Goal: Task Accomplishment & Management: Complete application form

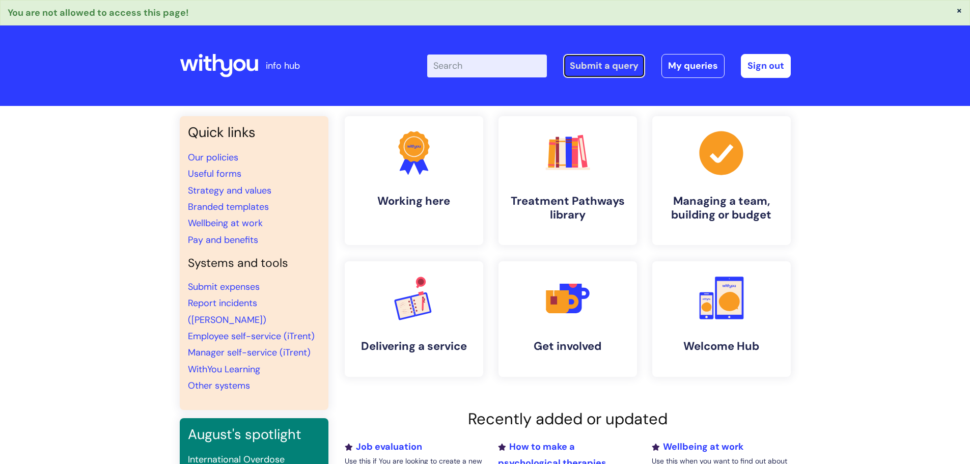
click at [613, 61] on link "Submit a query" at bounding box center [604, 65] width 82 height 23
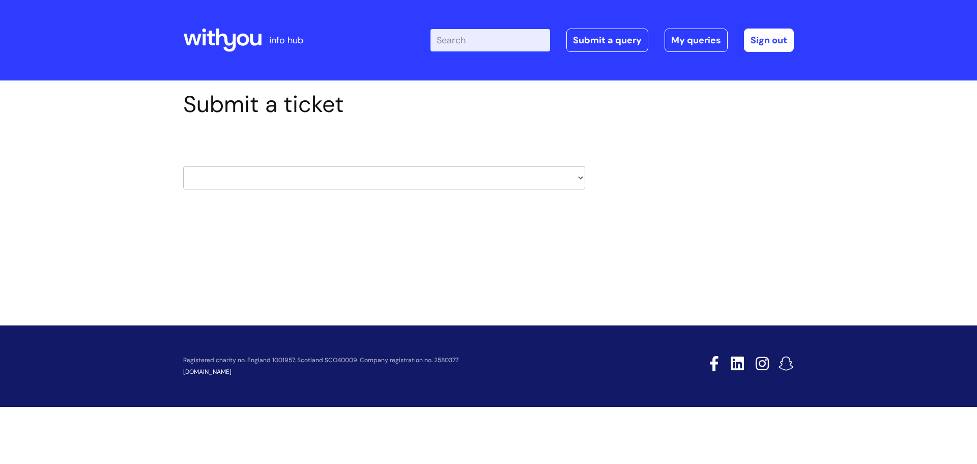
click at [298, 200] on div "HR / People IT and Support Clinical Drug Alerts Finance Accounts Data Support T…" at bounding box center [384, 165] width 402 height 78
click at [300, 180] on select "HR / People IT and Support Clinical Drug Alerts Finance Accounts Data Support T…" at bounding box center [384, 177] width 402 height 23
select select "finance_accounts"
click at [183, 166] on select "HR / People IT and Support Clinical Drug Alerts Finance Accounts Data Support T…" at bounding box center [384, 177] width 402 height 23
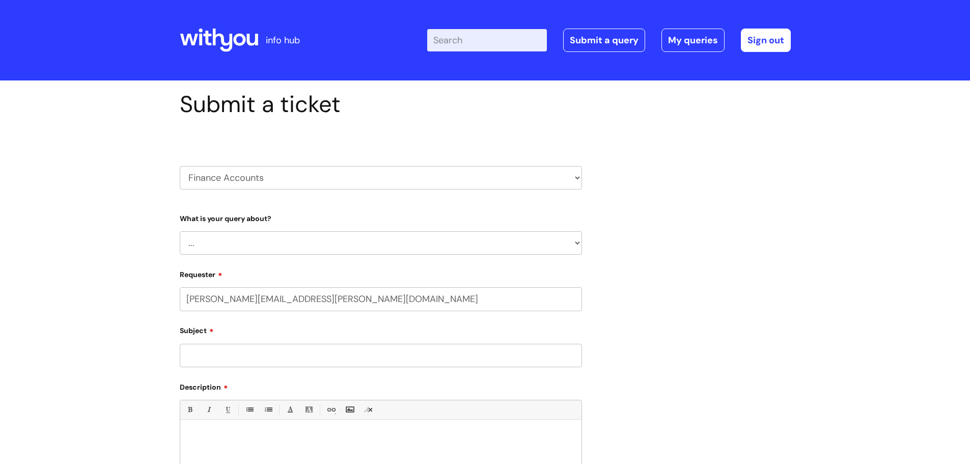
click at [284, 235] on select "... Finance Systems Finance Requests (inc. Expenses) Invoices Research" at bounding box center [381, 242] width 402 height 23
select select "Invoices"
click at [180, 231] on select "... Finance Systems Finance Requests (inc. Expenses) Invoices Research" at bounding box center [381, 242] width 402 height 23
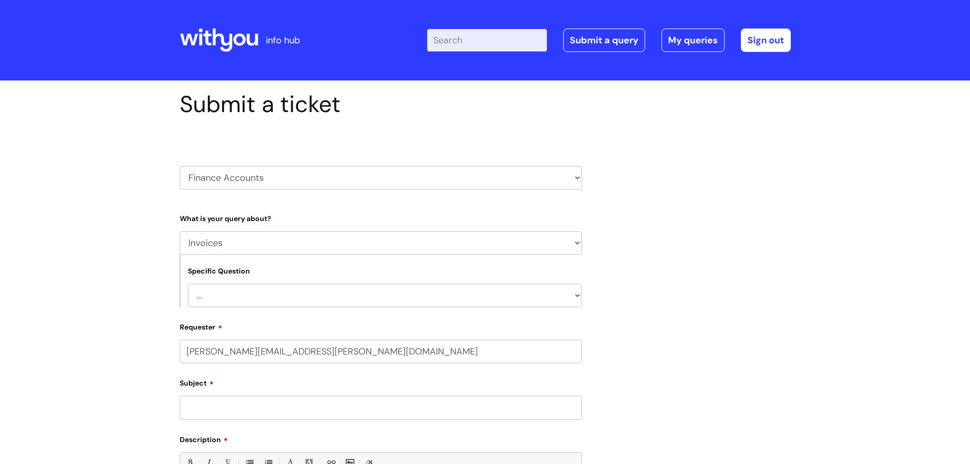
click at [250, 298] on select "... Customer Invoice Supplier Invoices" at bounding box center [385, 294] width 394 height 23
select select "Supplier Invoices"
click at [188, 283] on select "... Customer Invoice Supplier Invoices" at bounding box center [385, 294] width 394 height 23
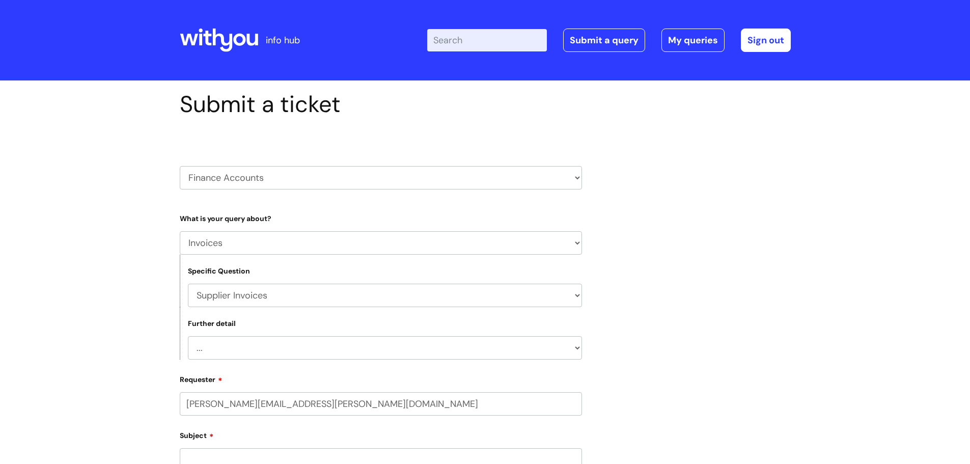
click at [245, 346] on select "... Invoices to add to Basware Payment Dates Remittance advice requests Urgent …" at bounding box center [385, 347] width 394 height 23
click at [245, 246] on select "... Finance Systems Finance Requests (inc. Expenses) Invoices Research" at bounding box center [381, 242] width 402 height 23
select select "Finance Systems"
click at [180, 231] on select "... Finance Systems Finance Requests (inc. Expenses) Invoices Research" at bounding box center [381, 242] width 402 height 23
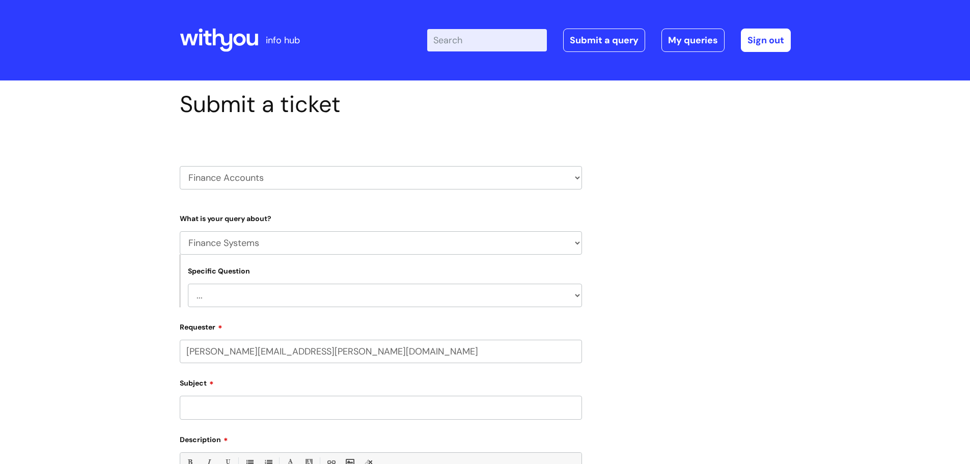
click at [241, 289] on select "... Concur + Basware Exchequer" at bounding box center [385, 294] width 394 height 23
select select "Concur + Basware"
click at [188, 283] on select "... Concur + Basware Exchequer" at bounding box center [385, 294] width 394 height 23
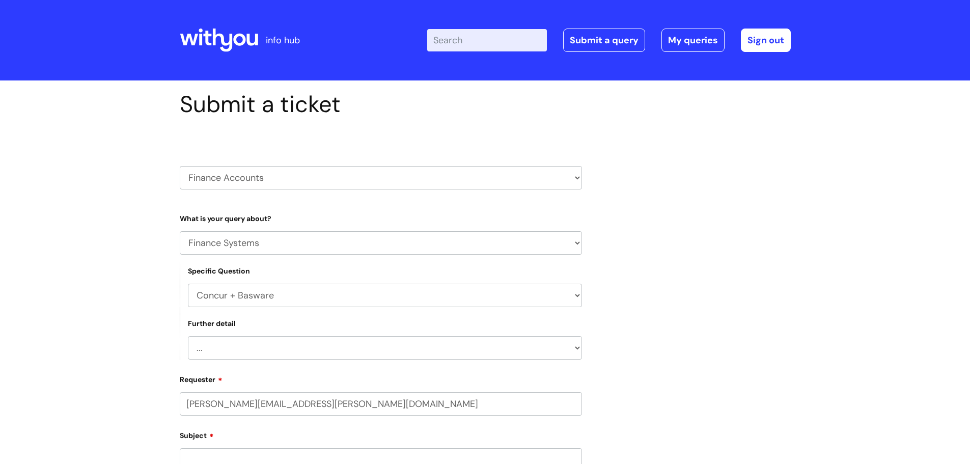
click at [259, 344] on select "... Access/Login issues Approval flow updates/issues New Suppliers + Job Codes …" at bounding box center [385, 347] width 394 height 23
select select "New Suppliers + Job Codes to be added"
click at [188, 336] on select "... Access/Login issues Approval flow updates/issues New Suppliers + Job Codes …" at bounding box center [385, 347] width 394 height 23
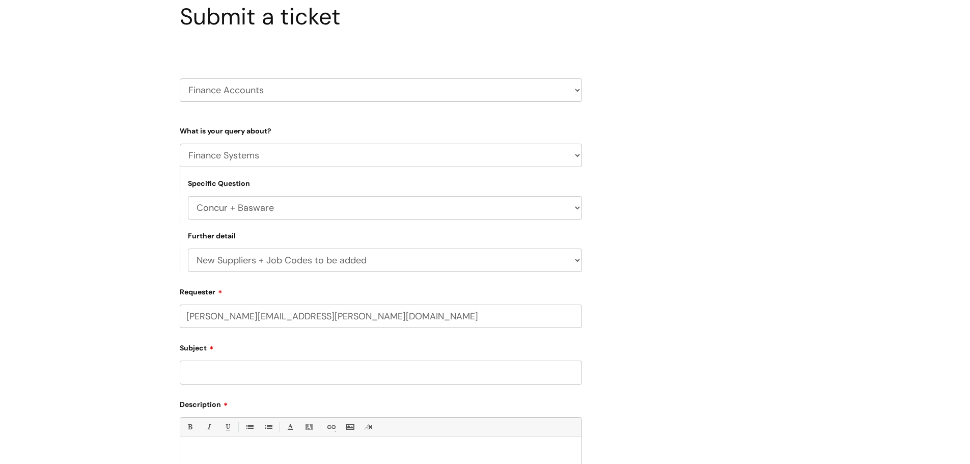
scroll to position [102, 0]
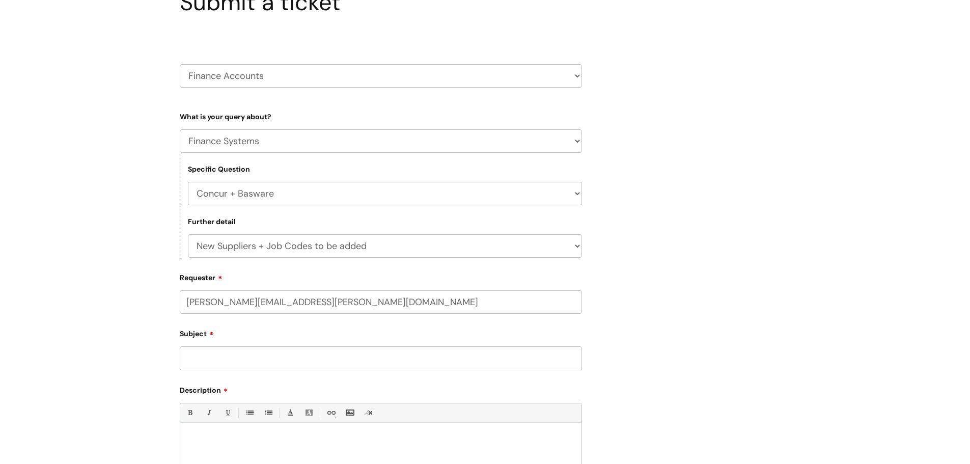
click at [222, 353] on input "Subject" at bounding box center [381, 357] width 402 height 23
type input "New supplier = Pest Control"
click at [256, 426] on div "Bold (Ctrl-B) Italic (Ctrl-I) Underline(Ctrl-U) • Unordered List (Ctrl-Shift-7)…" at bounding box center [381, 451] width 402 height 96
click at [254, 430] on div at bounding box center [380, 463] width 401 height 70
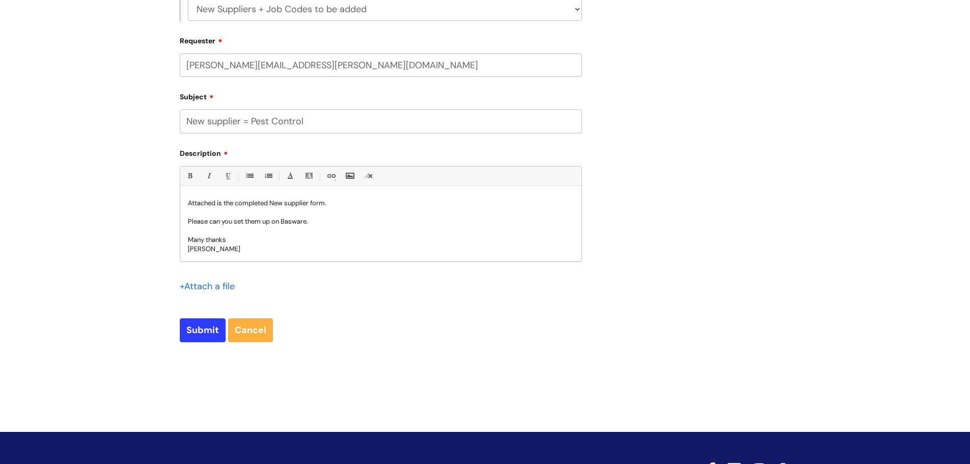
scroll to position [339, 0]
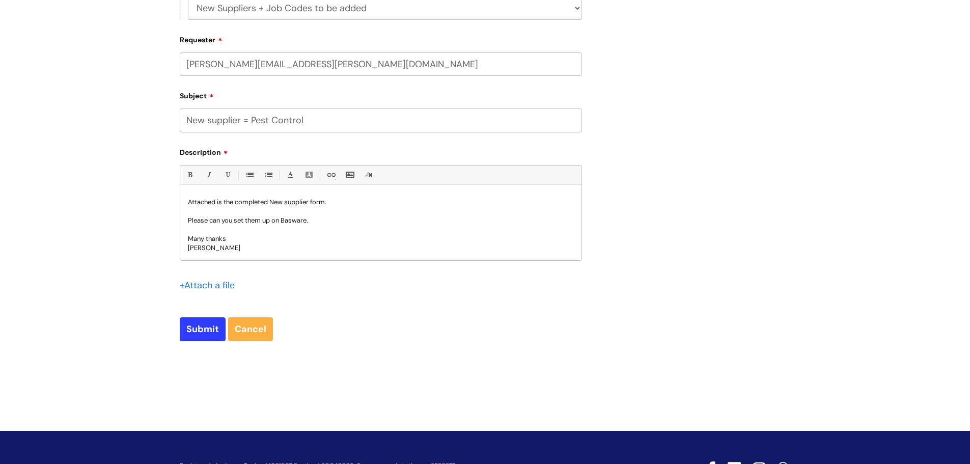
click at [200, 281] on input "file" at bounding box center [205, 284] width 51 height 13
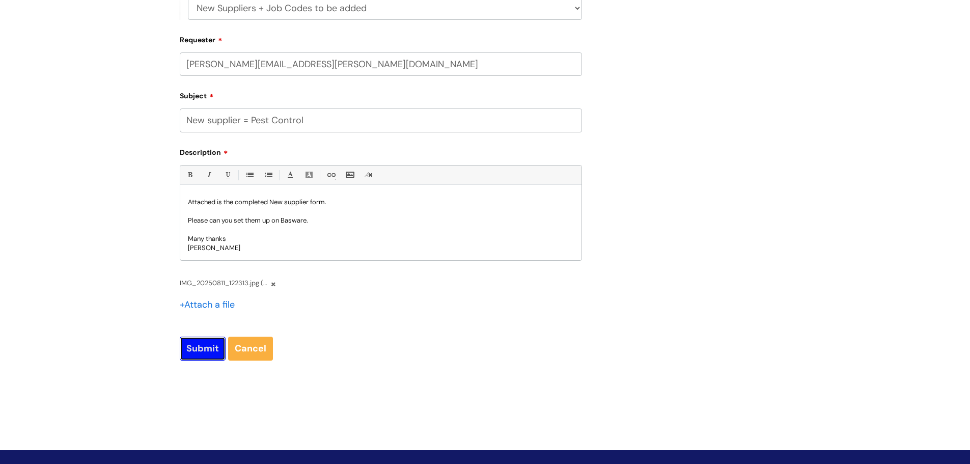
click at [202, 346] on input "Submit" at bounding box center [203, 347] width 46 height 23
type input "Please Wait..."
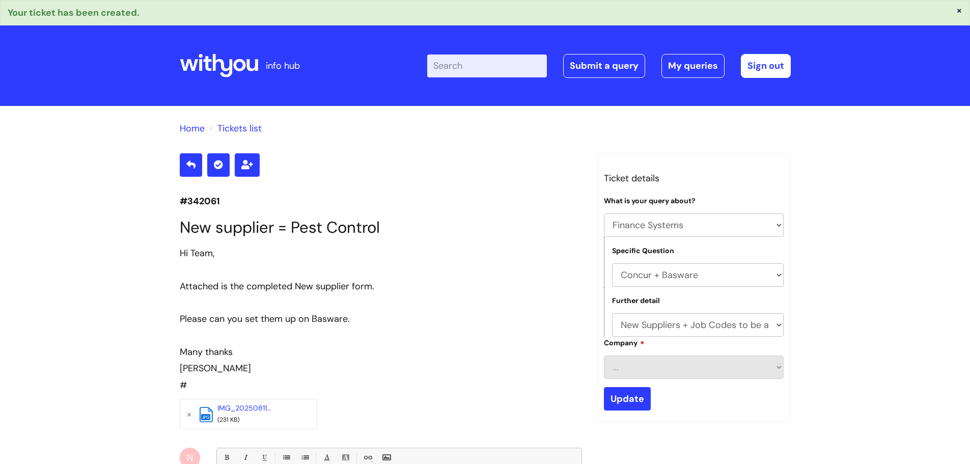
select select "Finance Systems"
select select "Concur + Basware"
select select "New Suppliers + Job Codes to be added"
